Goal: Information Seeking & Learning: Learn about a topic

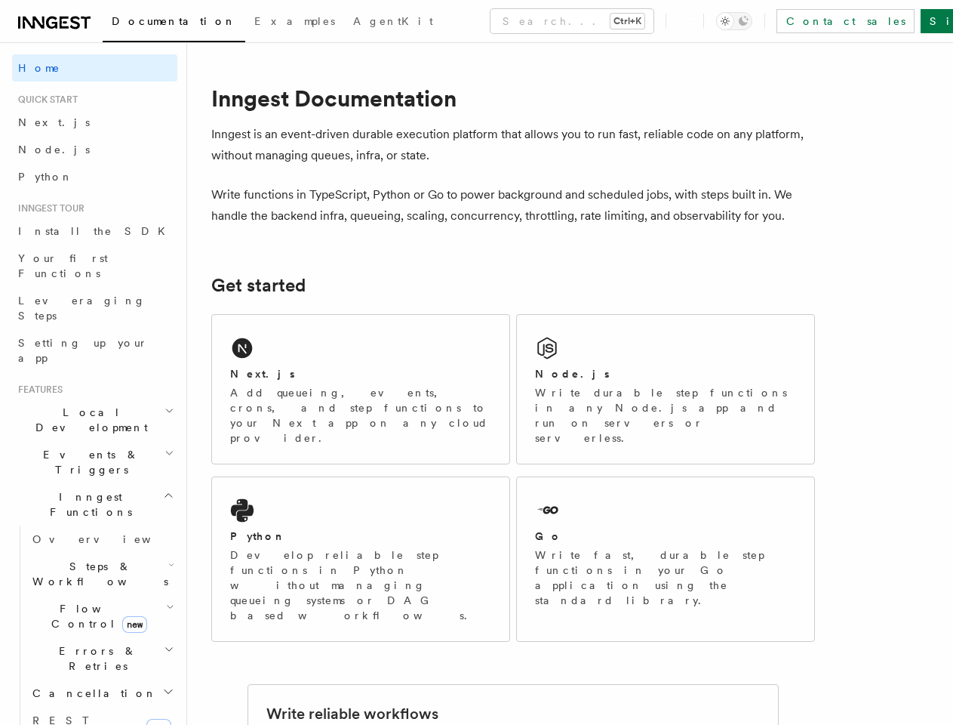
click at [506, 21] on button "Search... Ctrl+K" at bounding box center [572, 21] width 163 height 24
click at [758, 21] on div at bounding box center [476, 362] width 953 height 725
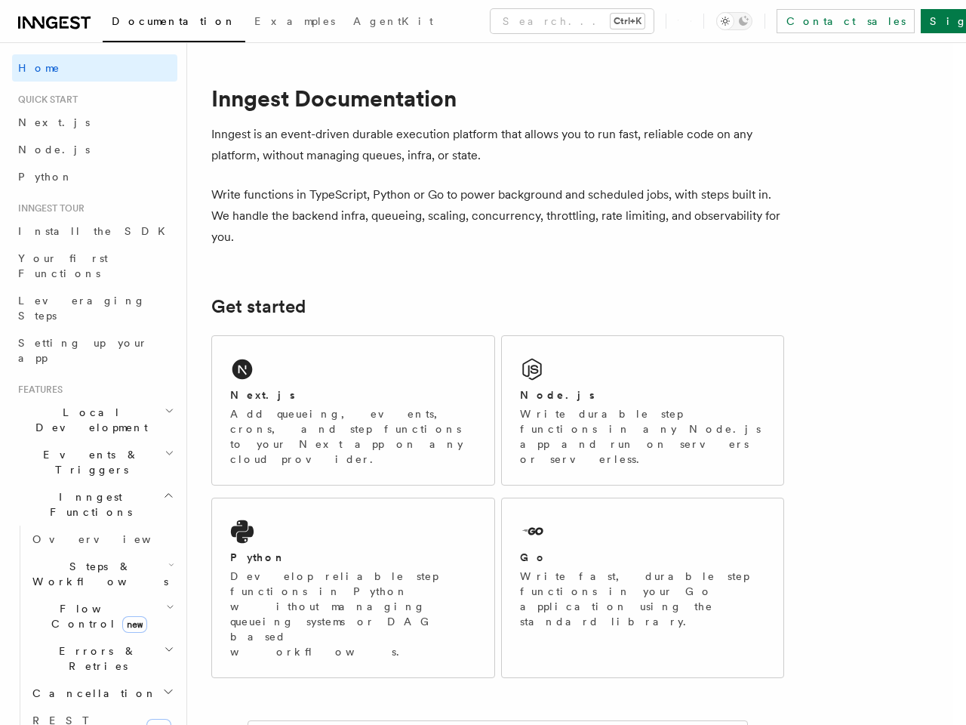
click at [88, 367] on div at bounding box center [483, 362] width 966 height 725
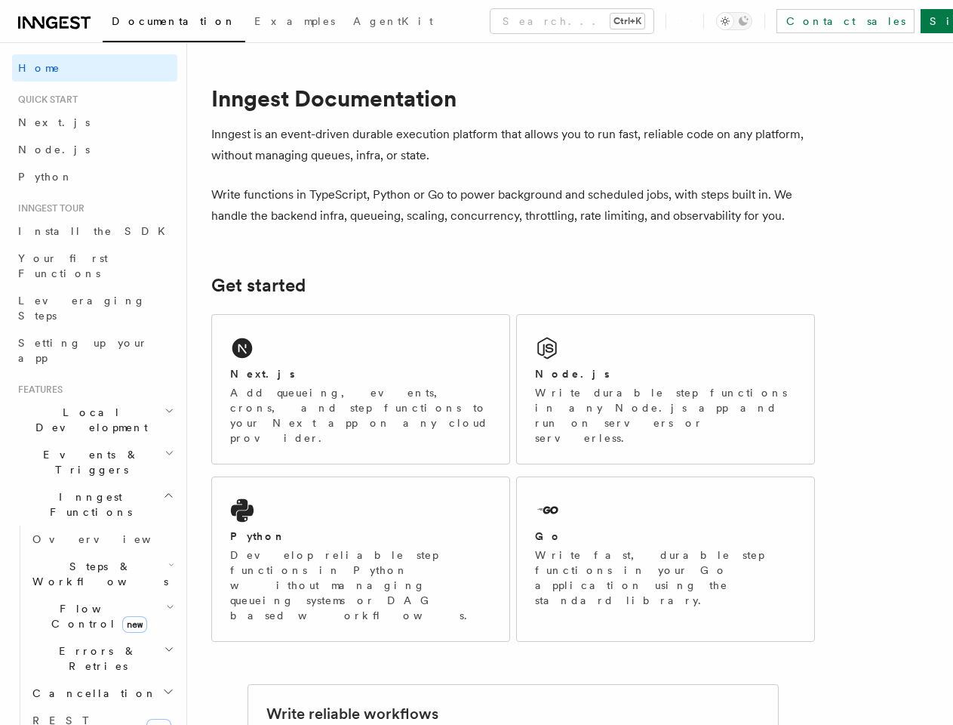
click at [88, 489] on span "Inngest Functions" at bounding box center [87, 504] width 151 height 30
click at [95, 559] on span "Steps & Workflows" at bounding box center [97, 574] width 142 height 30
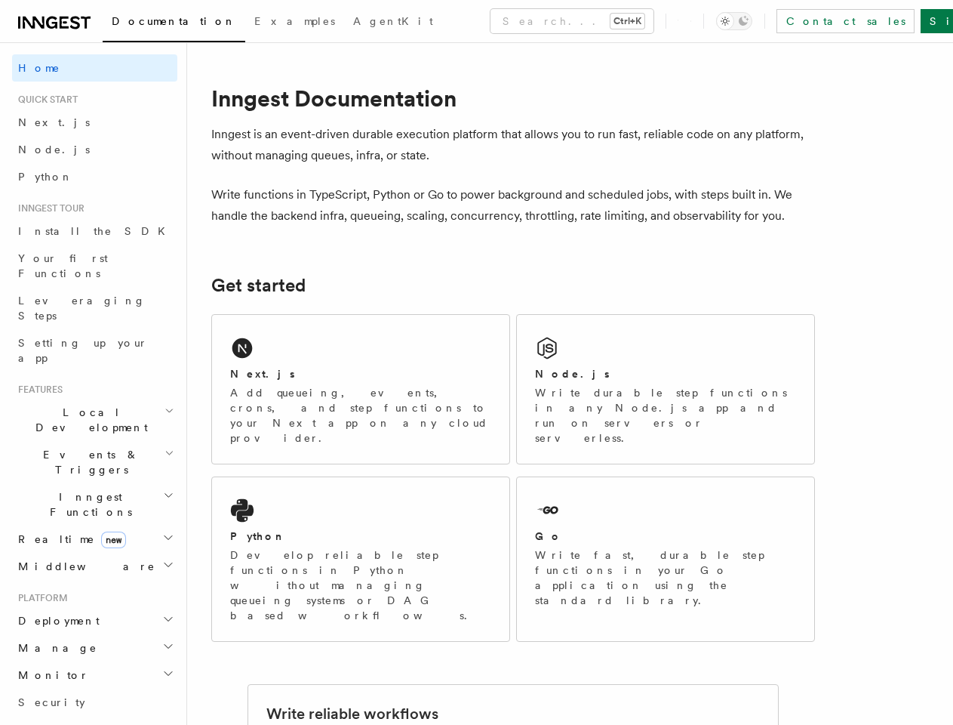
click at [95, 607] on h2 "Deployment" at bounding box center [94, 620] width 165 height 27
